Goal: Communication & Community: Answer question/provide support

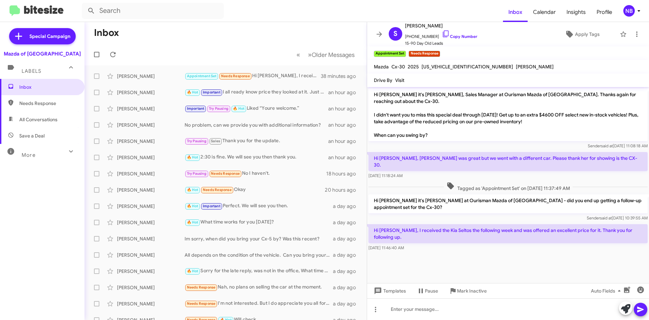
drag, startPoint x: 406, startPoint y: 215, endPoint x: 497, endPoint y: 223, distance: 91.0
click at [497, 224] on div "Hi [PERSON_NAME], I received the Kia Seltos the following week and was offered …" at bounding box center [508, 237] width 279 height 27
click at [505, 224] on p "Hi [PERSON_NAME], I received the Kia Seltos the following week and was offered …" at bounding box center [508, 233] width 279 height 19
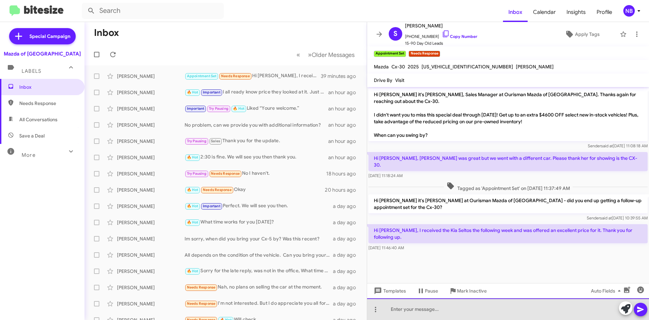
click at [451, 308] on div at bounding box center [508, 309] width 282 height 22
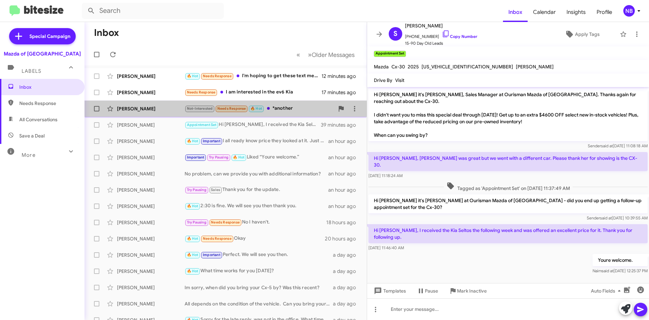
click at [297, 109] on div "Not-Interested Needs Response 🔥 Hot *another" at bounding box center [260, 109] width 150 height 8
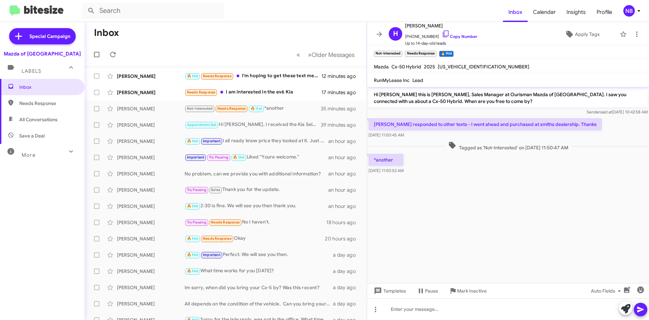
drag, startPoint x: 462, startPoint y: 125, endPoint x: 576, endPoint y: 135, distance: 114.4
click at [576, 135] on div "[PERSON_NAME] responded to other texts - I went ahead and purchased at smiths d…" at bounding box center [486, 128] width 234 height 20
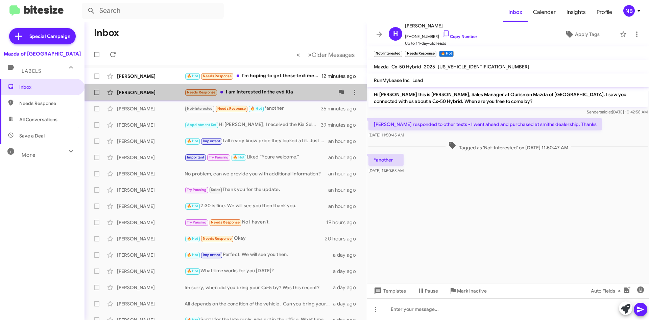
click at [290, 93] on div "Needs Response I am interested in the ev6 Kia" at bounding box center [260, 92] width 150 height 8
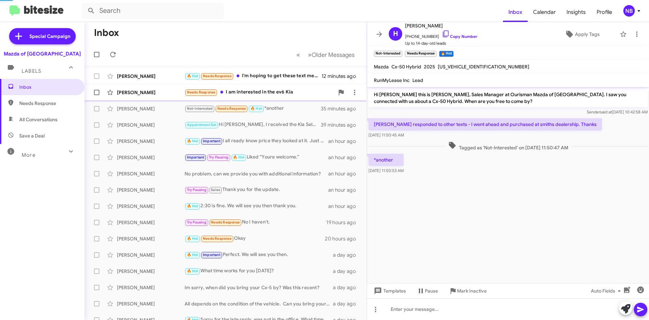
scroll to position [168, 0]
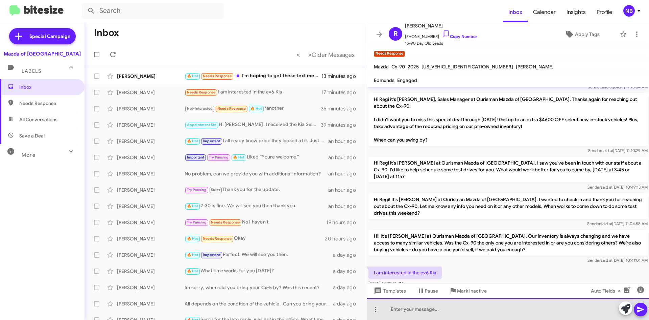
click at [440, 308] on div at bounding box center [508, 309] width 282 height 22
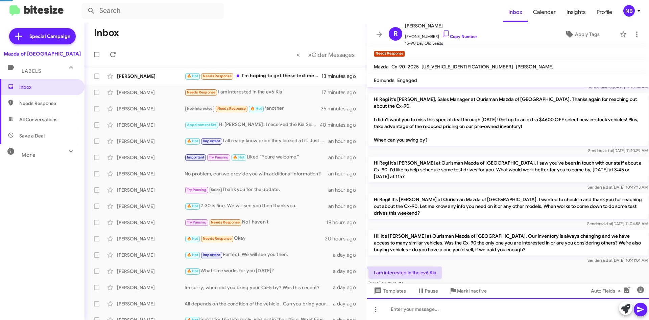
scroll to position [0, 0]
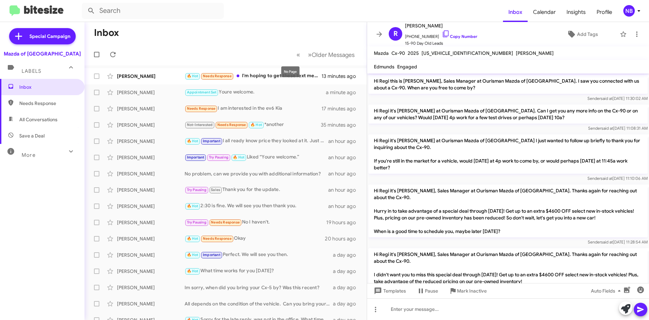
click at [287, 78] on mat-tooltip-component "No Page" at bounding box center [291, 72] width 28 height 20
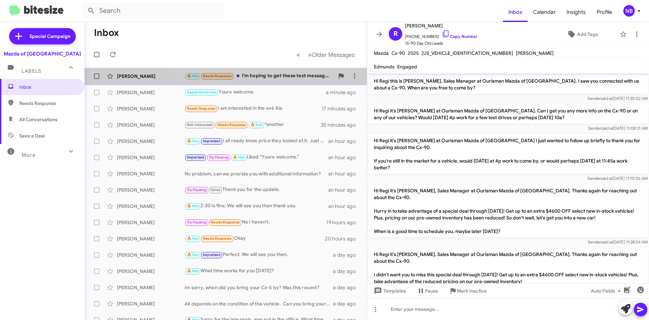
click at [273, 74] on div "🔥 Hot Needs Response I'm hoping to get these text messages when the 2026 cx-5 a…" at bounding box center [260, 76] width 150 height 8
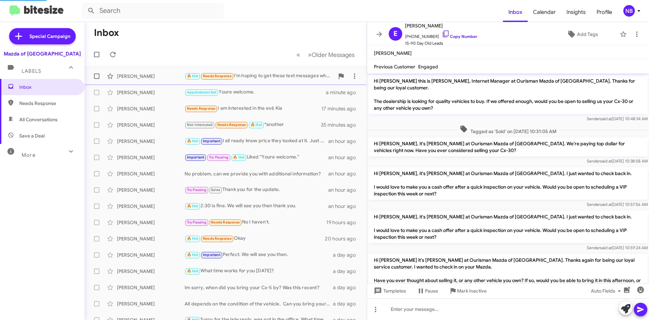
scroll to position [416, 0]
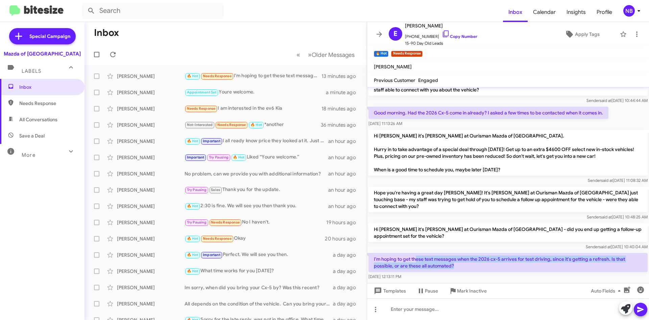
drag, startPoint x: 417, startPoint y: 248, endPoint x: 529, endPoint y: 254, distance: 112.1
click at [529, 254] on p "I'm hoping to get these text messages when the 2026 cx-5 arrives for test drivi…" at bounding box center [508, 262] width 279 height 19
click at [543, 253] on p "I'm hoping to get these text messages when the 2026 cx-5 arrives for test drivi…" at bounding box center [508, 262] width 279 height 19
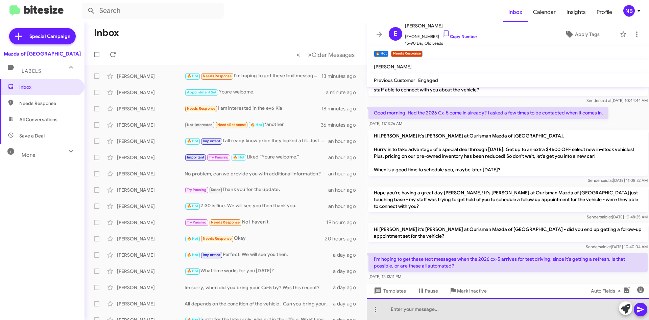
click at [438, 310] on div at bounding box center [508, 309] width 282 height 22
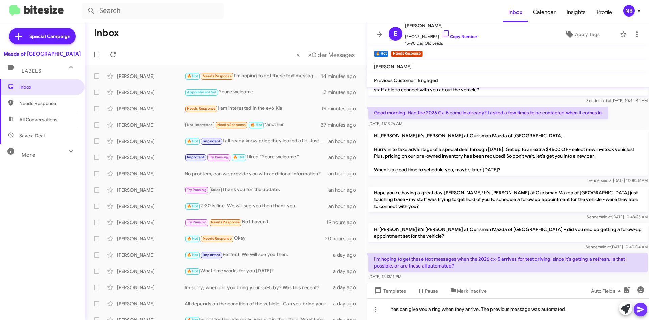
click at [643, 306] on icon at bounding box center [641, 309] width 8 height 8
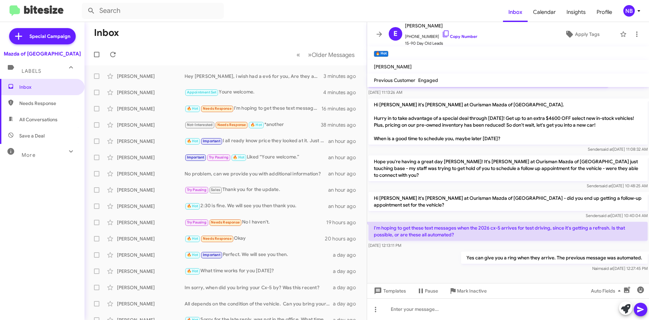
scroll to position [455, 0]
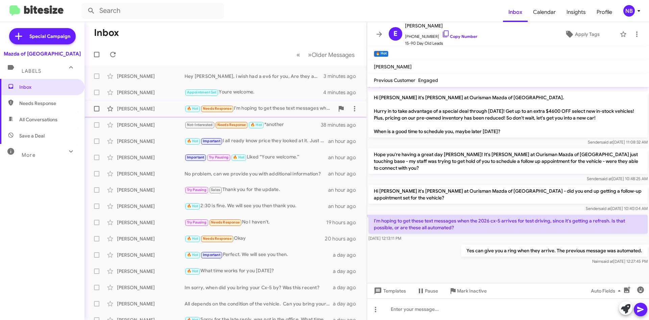
click at [263, 110] on div "🔥 Hot Needs Response I'm hoping to get these text messages when the 2026 cx-5 a…" at bounding box center [260, 109] width 150 height 8
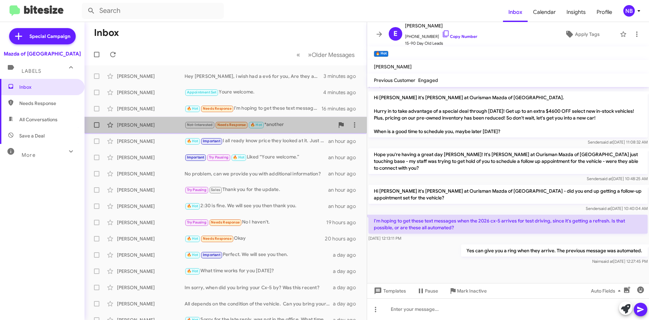
click at [275, 122] on div "Not-Interested Needs Response 🔥 Hot *another" at bounding box center [260, 125] width 150 height 8
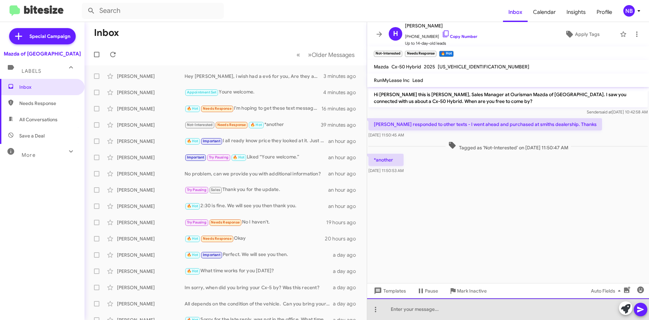
click at [426, 308] on div at bounding box center [508, 309] width 282 height 22
click at [396, 311] on div "cpngrats" at bounding box center [508, 309] width 282 height 22
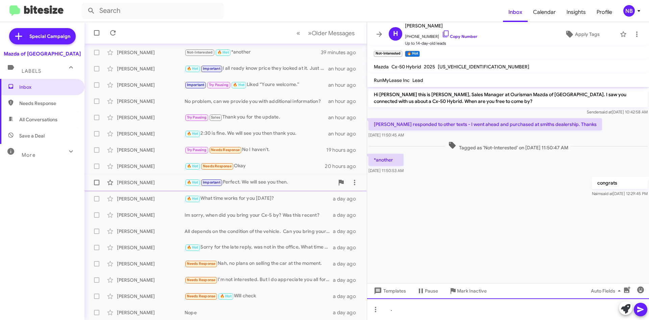
scroll to position [73, 0]
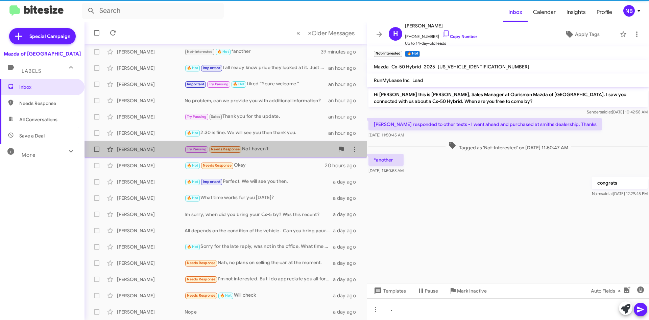
click at [258, 150] on div "Try Pausing Needs Response No I haven't." at bounding box center [260, 149] width 150 height 8
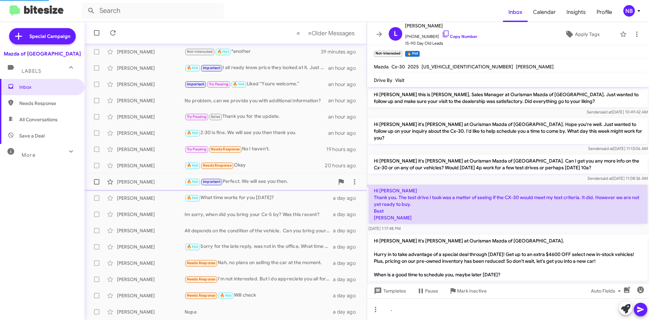
scroll to position [299, 0]
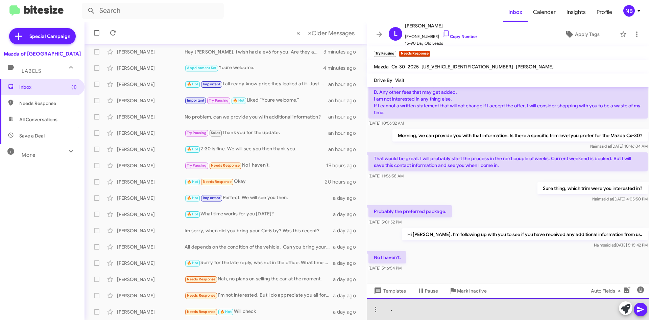
click at [436, 300] on div "." at bounding box center [508, 309] width 282 height 22
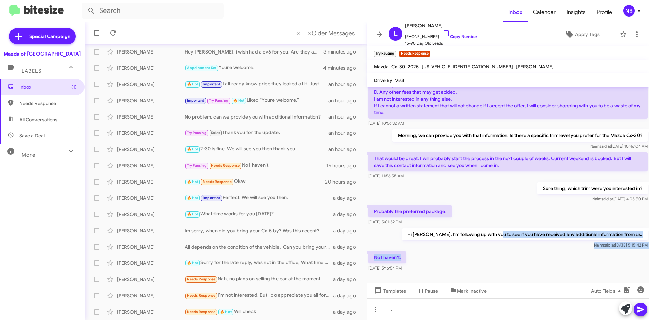
drag, startPoint x: 508, startPoint y: 225, endPoint x: 613, endPoint y: 246, distance: 107.3
click at [613, 246] on div "Hi [PERSON_NAME] this is [PERSON_NAME], Sales Manager at Ourisman Mazda of [GEO…" at bounding box center [508, 30] width 282 height 484
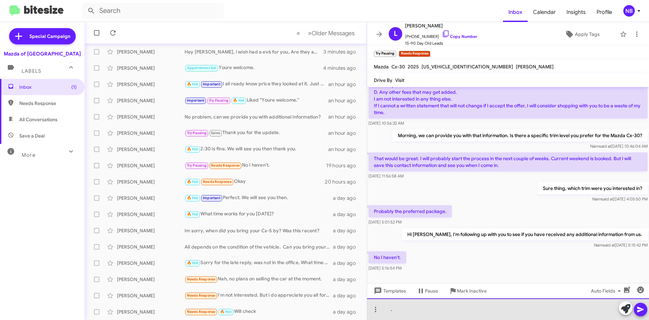
click at [429, 313] on div "." at bounding box center [508, 309] width 282 height 22
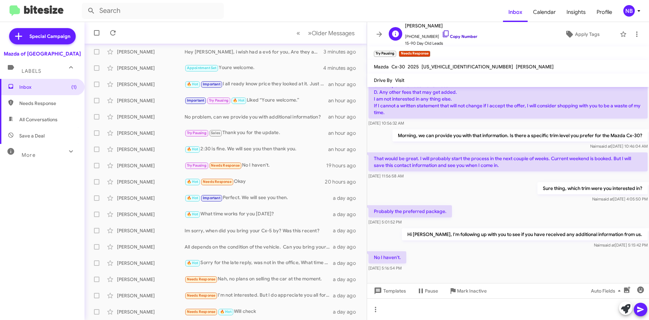
click at [465, 37] on link "Copy Number" at bounding box center [460, 36] width 36 height 5
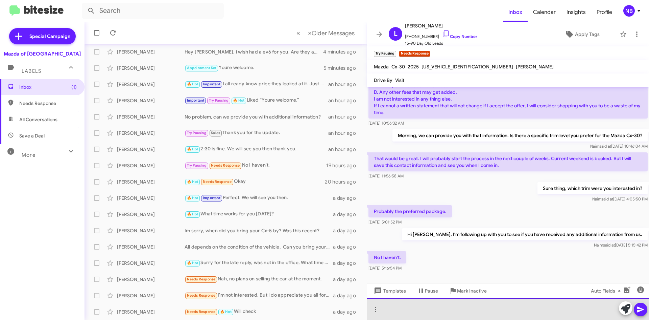
click at [407, 313] on div at bounding box center [508, 309] width 282 height 22
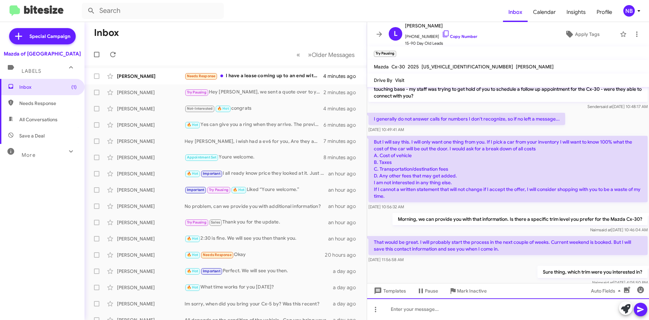
scroll to position [179, 0]
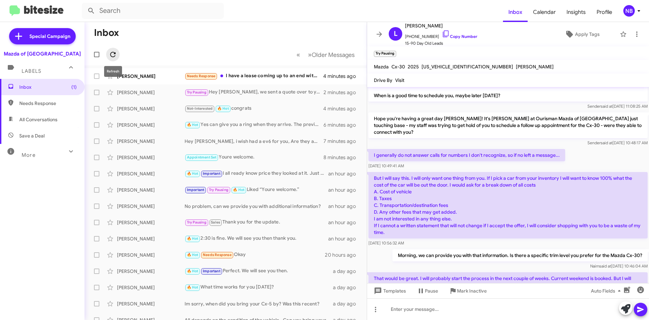
click at [114, 56] on icon at bounding box center [113, 54] width 8 height 8
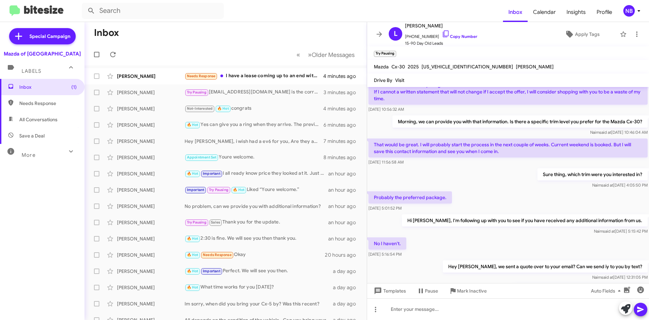
scroll to position [348, 0]
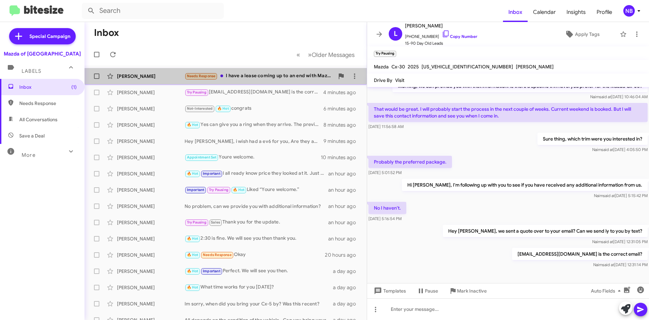
click at [267, 73] on div "Needs Response I have a lease coming up to an end with Mazda for my 2023 Mazda …" at bounding box center [260, 76] width 150 height 8
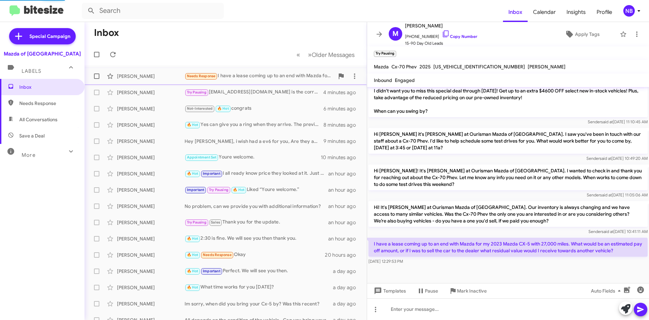
scroll to position [241, 0]
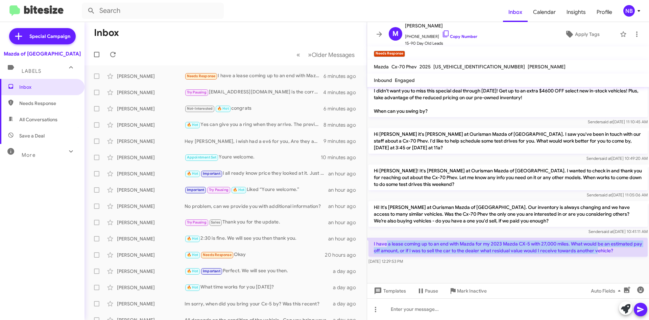
drag, startPoint x: 392, startPoint y: 244, endPoint x: 607, endPoint y: 256, distance: 215.5
click at [607, 256] on p "I have a lease coming up to an end with Mazda for my 2023 Mazda CX-5 with 27,00…" at bounding box center [508, 246] width 279 height 19
click at [453, 253] on p "I have a lease coming up to an end with Mazda for my 2023 Mazda CX-5 with 27,00…" at bounding box center [508, 246] width 279 height 19
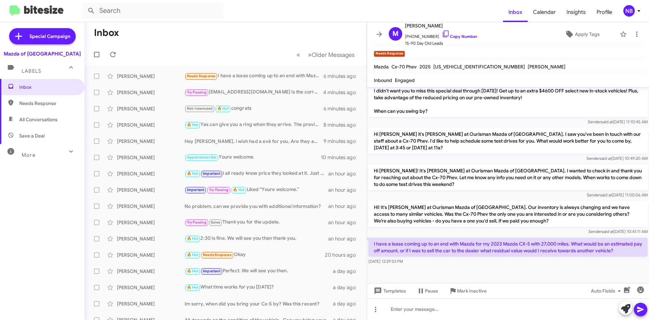
drag, startPoint x: 517, startPoint y: 249, endPoint x: 602, endPoint y: 260, distance: 85.7
click at [602, 260] on div "I have a lease coming up to an end with Mazda for my 2023 Mazda CX-5 with 27,00…" at bounding box center [508, 250] width 279 height 27
click at [474, 253] on p "I have a lease coming up to an end with Mazda for my 2023 Mazda CX-5 with 27,00…" at bounding box center [508, 246] width 279 height 19
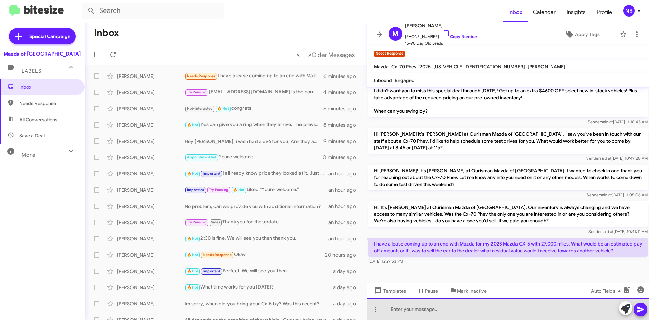
click at [442, 302] on div at bounding box center [508, 309] width 282 height 22
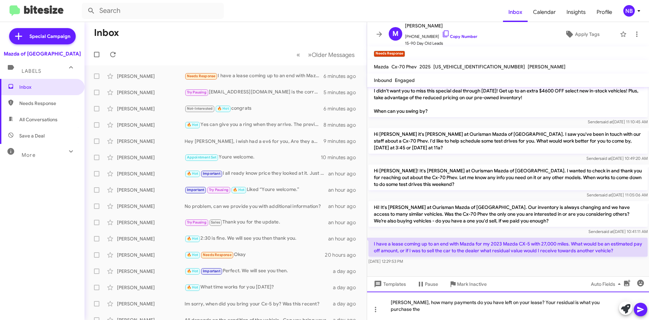
scroll to position [247, 0]
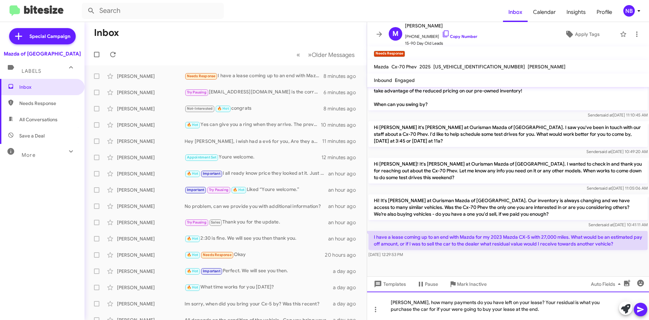
click at [422, 310] on div "[PERSON_NAME], how many payments do you have left on your lease? Your residual …" at bounding box center [508, 305] width 282 height 28
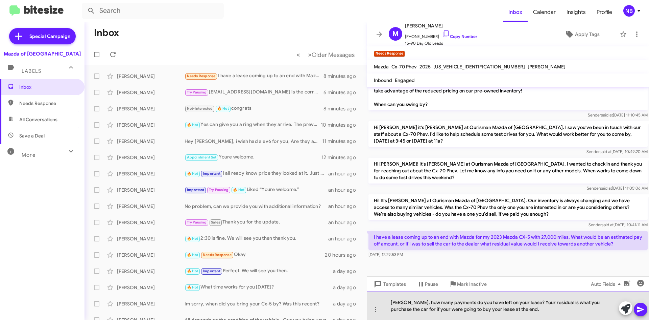
click at [417, 310] on div "[PERSON_NAME], how many payments do you have left on your lease? Your residual …" at bounding box center [508, 305] width 282 height 28
drag, startPoint x: 432, startPoint y: 309, endPoint x: 419, endPoint y: 308, distance: 12.9
click at [419, 308] on div "[PERSON_NAME], how many payments do you have left on your lease? Your residual …" at bounding box center [508, 305] width 282 height 28
click at [501, 307] on div "[PERSON_NAME], how many payments do you have left on your lease? Your residual …" at bounding box center [508, 305] width 282 height 28
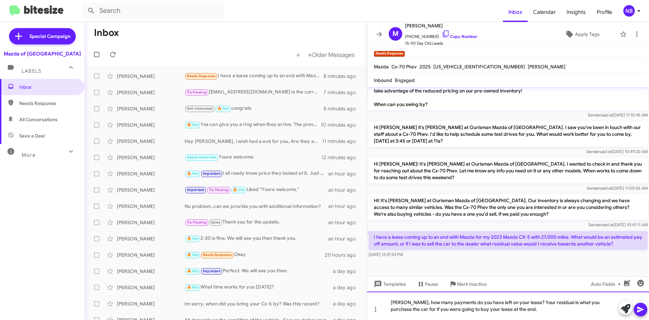
click at [517, 309] on div "[PERSON_NAME], how many payments do you have left on your lease? Your residual …" at bounding box center [508, 305] width 282 height 28
click at [471, 310] on div "[PERSON_NAME], how many payments do you have left on your lease? Your residual …" at bounding box center [508, 305] width 282 height 28
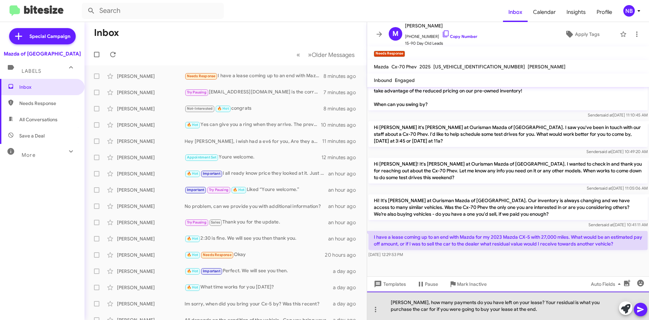
click at [556, 313] on div "[PERSON_NAME], how many payments do you have left on your lease? Your residual …" at bounding box center [508, 305] width 282 height 28
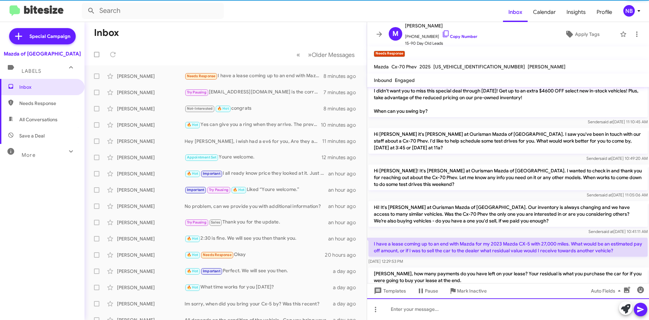
scroll to position [0, 0]
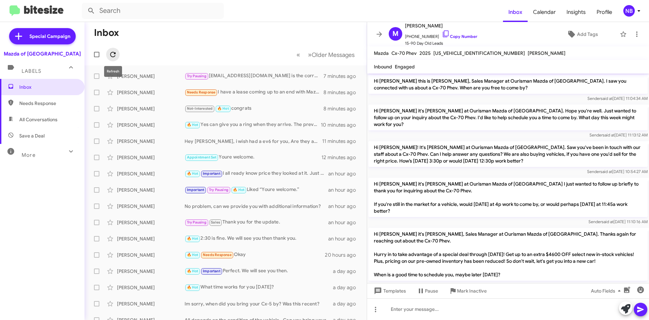
click at [115, 52] on icon at bounding box center [112, 54] width 5 height 5
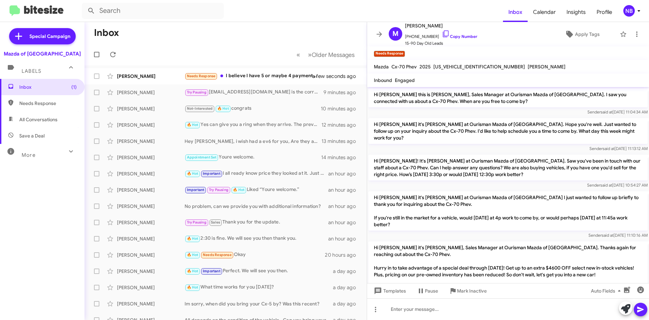
scroll to position [297, 0]
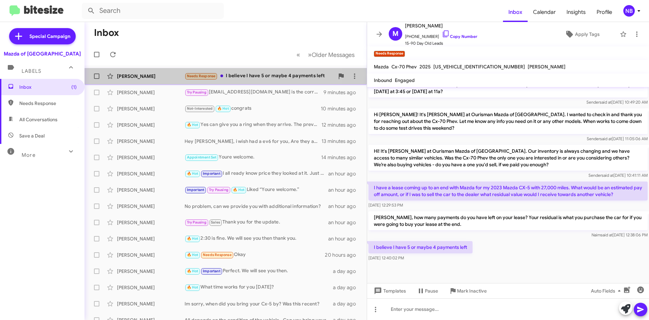
click at [265, 77] on div "Needs Response I believe I have 5 or maybe 4 payments left" at bounding box center [260, 76] width 150 height 8
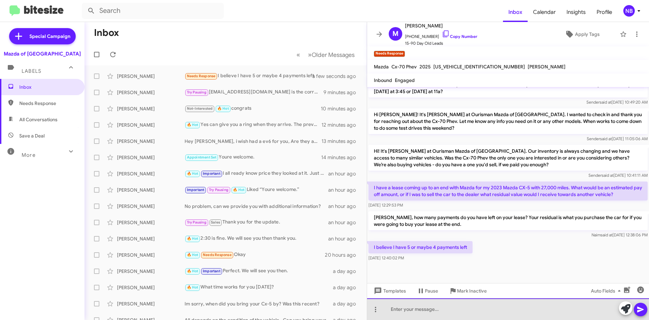
click at [467, 312] on div at bounding box center [508, 309] width 282 height 22
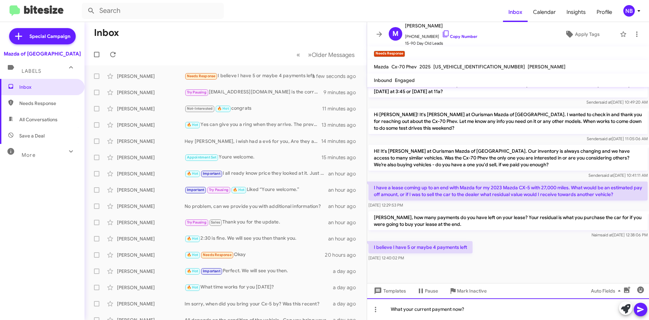
click at [403, 308] on div "What your current payment now?" at bounding box center [508, 309] width 282 height 22
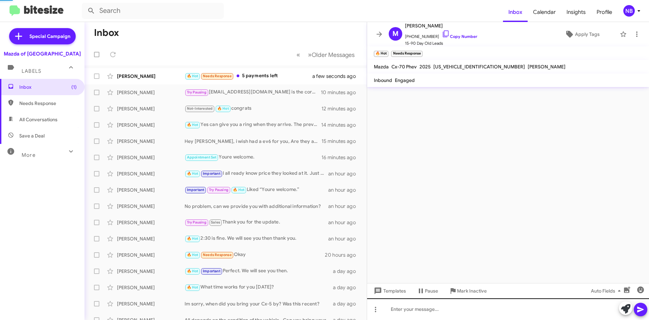
scroll to position [0, 0]
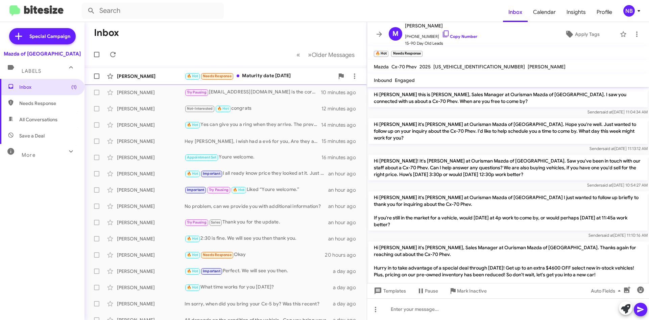
click at [285, 78] on div "🔥 Hot Needs Response Maturity date [DATE]" at bounding box center [260, 76] width 150 height 8
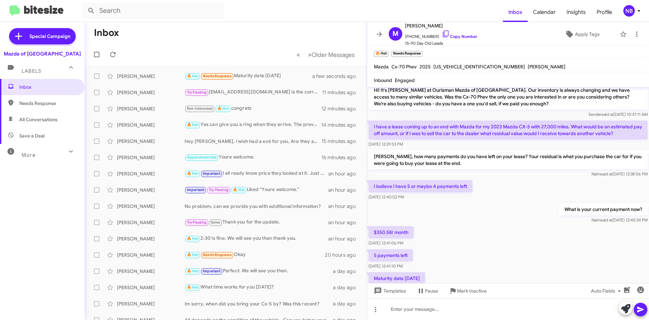
scroll to position [395, 0]
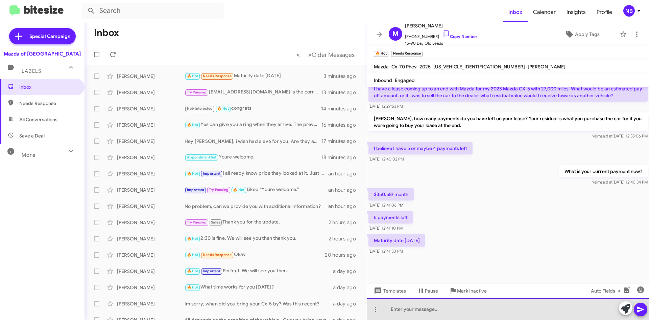
click at [421, 305] on div at bounding box center [508, 309] width 282 height 22
click at [429, 311] on div "Ok, we can look" at bounding box center [508, 309] width 282 height 22
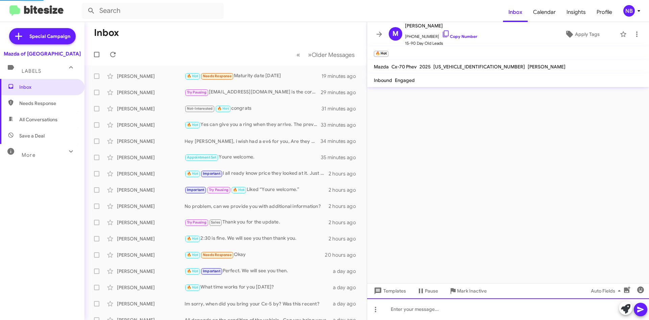
scroll to position [0, 0]
